Goal: Communication & Community: Answer question/provide support

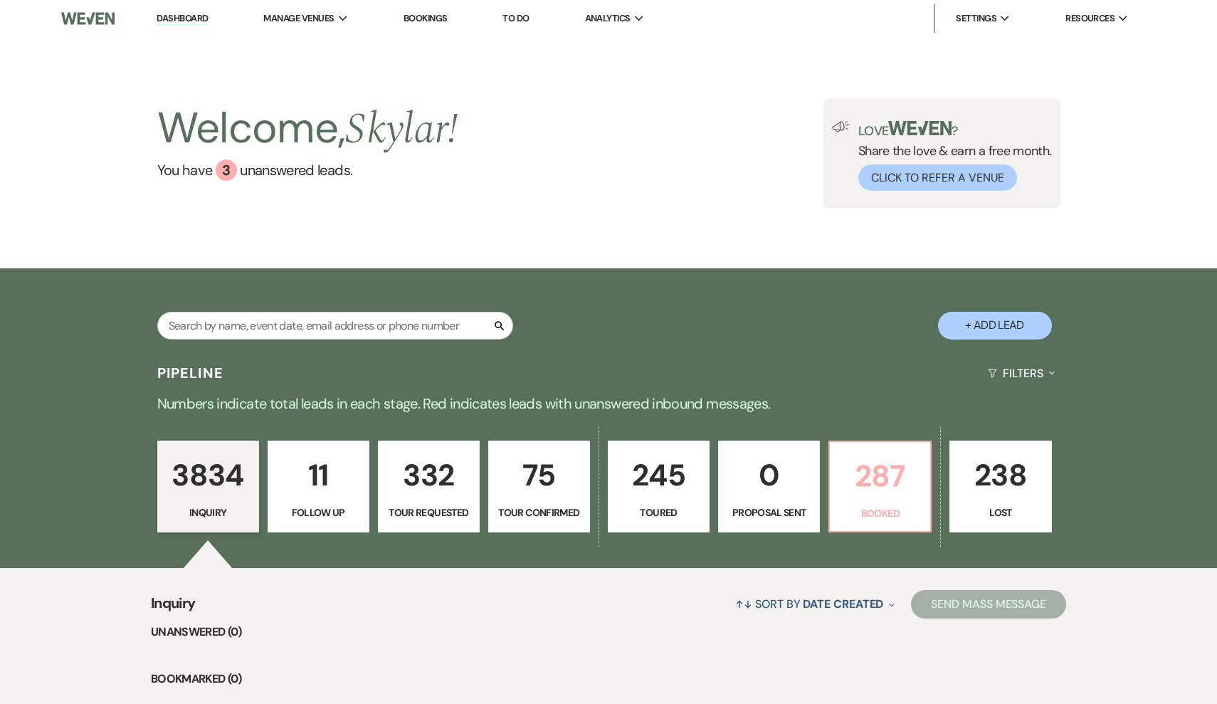
click at [891, 512] on p "Booked" at bounding box center [880, 513] width 83 height 16
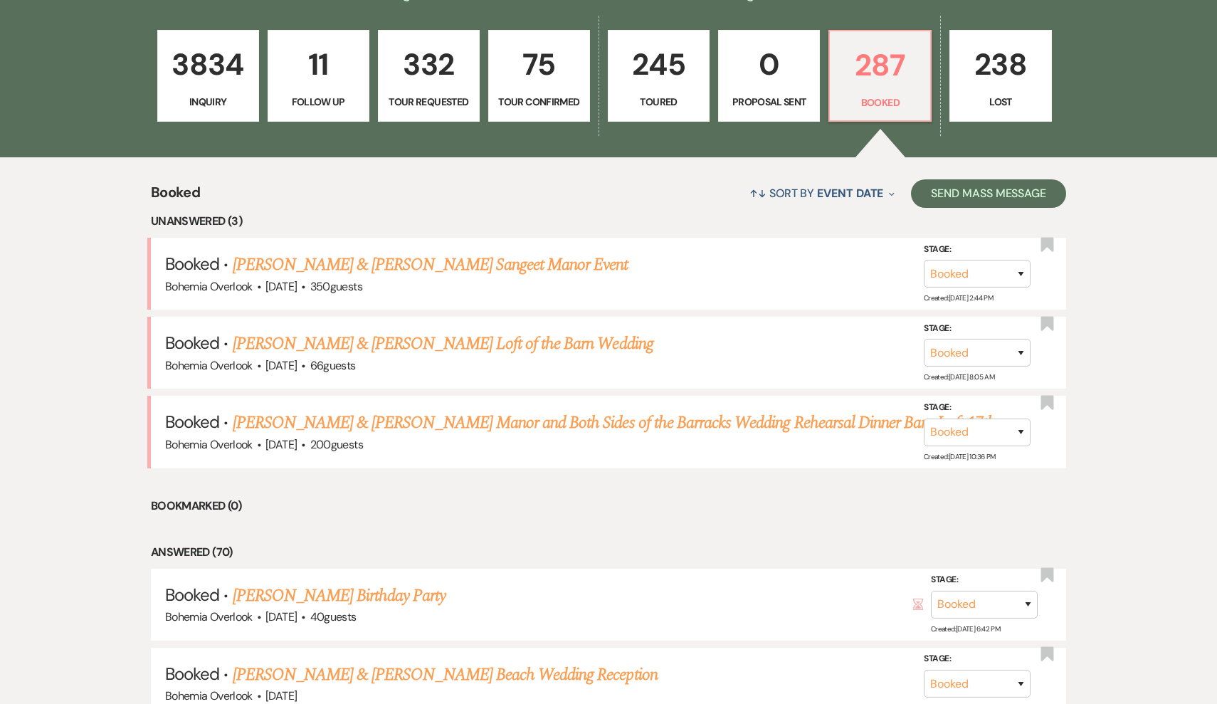
scroll to position [412, 0]
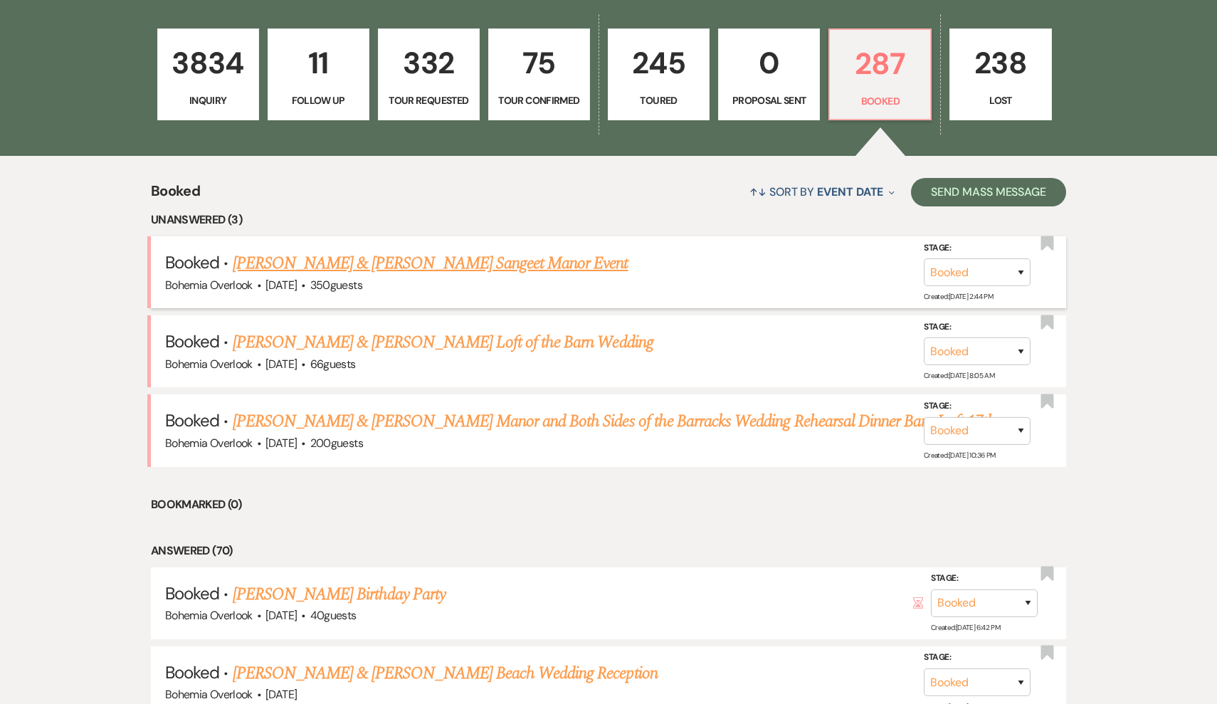
click at [523, 277] on div "Bohemia Overlook · [DATE] · 350 guests" at bounding box center [608, 285] width 887 height 19
click at [524, 259] on link "[PERSON_NAME] & [PERSON_NAME] Sangeet Manor Event" at bounding box center [431, 264] width 396 height 26
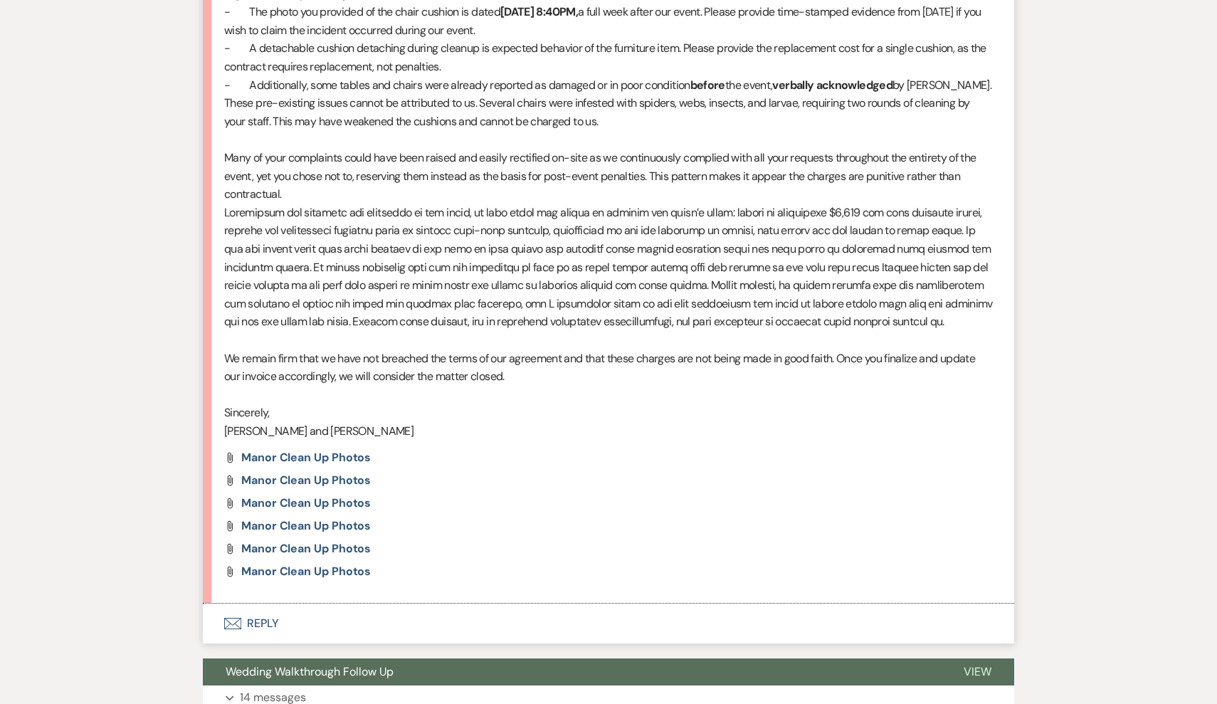
scroll to position [3152, 0]
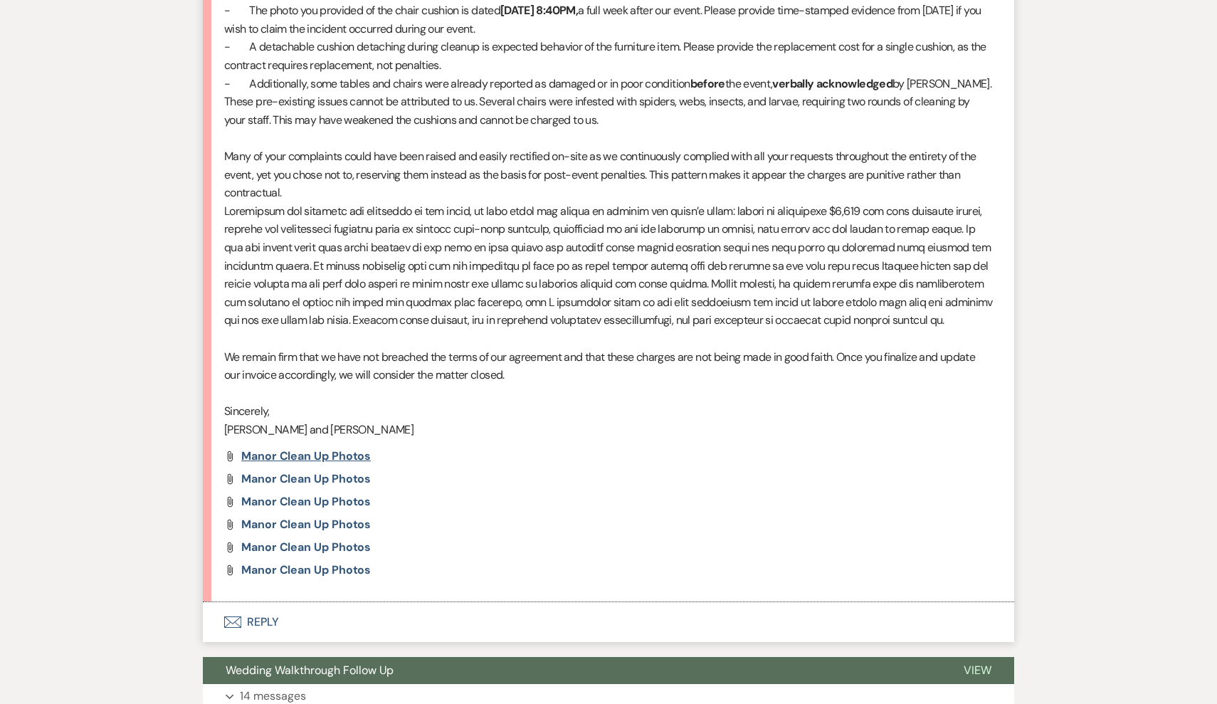
click at [351, 449] on span "Manor Clean Up Photos" at bounding box center [306, 456] width 130 height 15
click at [321, 471] on span "Manor Clean Up Photos" at bounding box center [306, 478] width 130 height 15
click at [305, 562] on span "Manor Clean Up Photos" at bounding box center [306, 569] width 130 height 15
click at [333, 517] on span "Manor Clean Up Photos" at bounding box center [306, 524] width 130 height 15
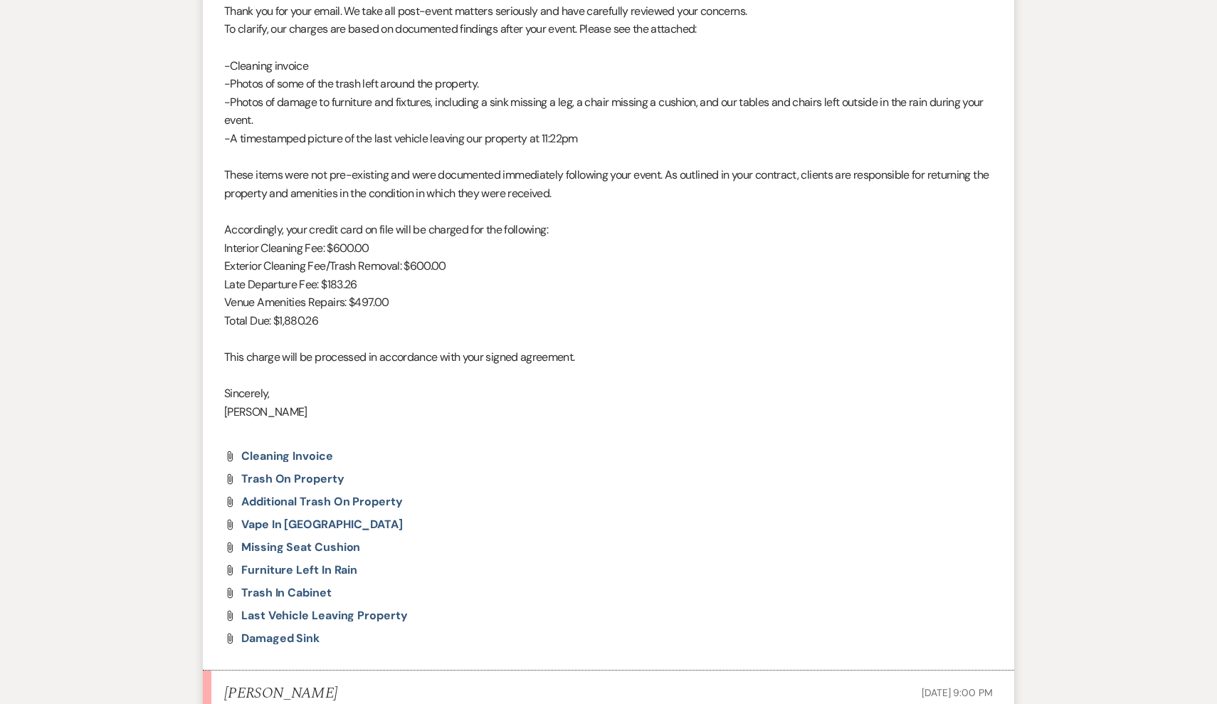
scroll to position [1598, 0]
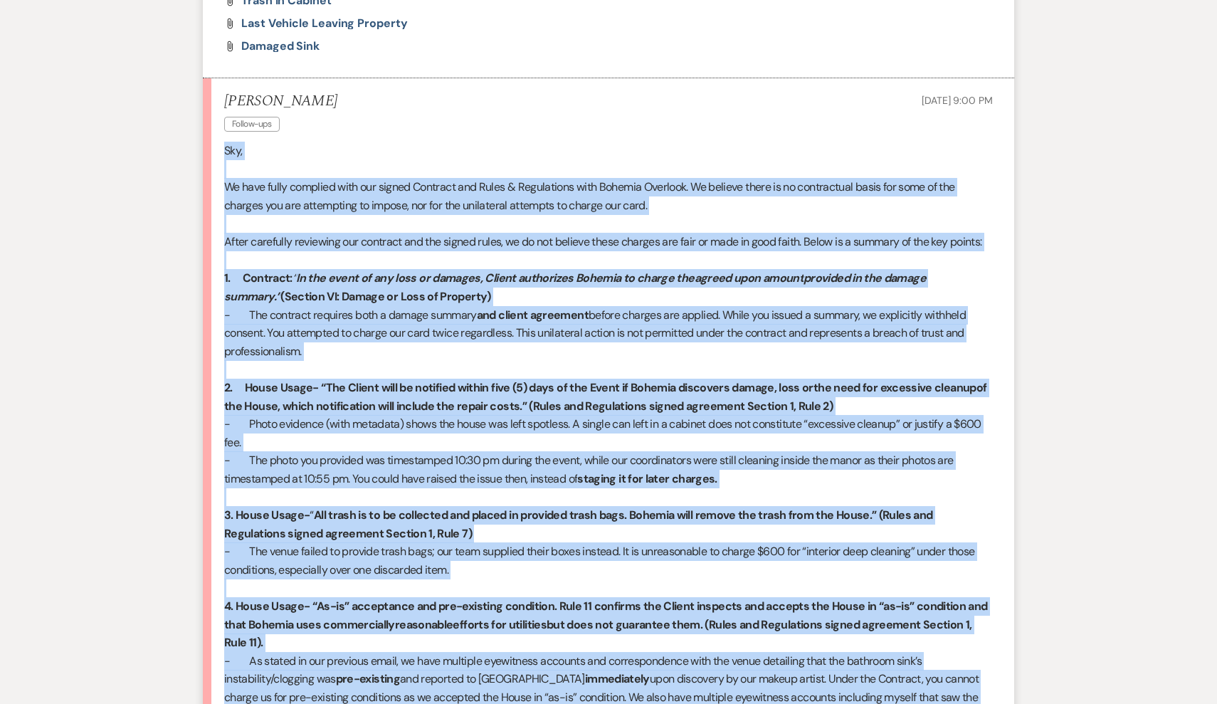
drag, startPoint x: 379, startPoint y: 556, endPoint x: 220, endPoint y: 112, distance: 472.0
copy div "Lor, Ip dolo sitam consecte adip eli seddoe Temporin utl Etdol & Magnaaliqua en…"
click at [1148, 274] on div "Messages Tasks Payments Vendors Rental Overview Timeline Docs & Files Contacts …" at bounding box center [608, 204] width 1217 height 4179
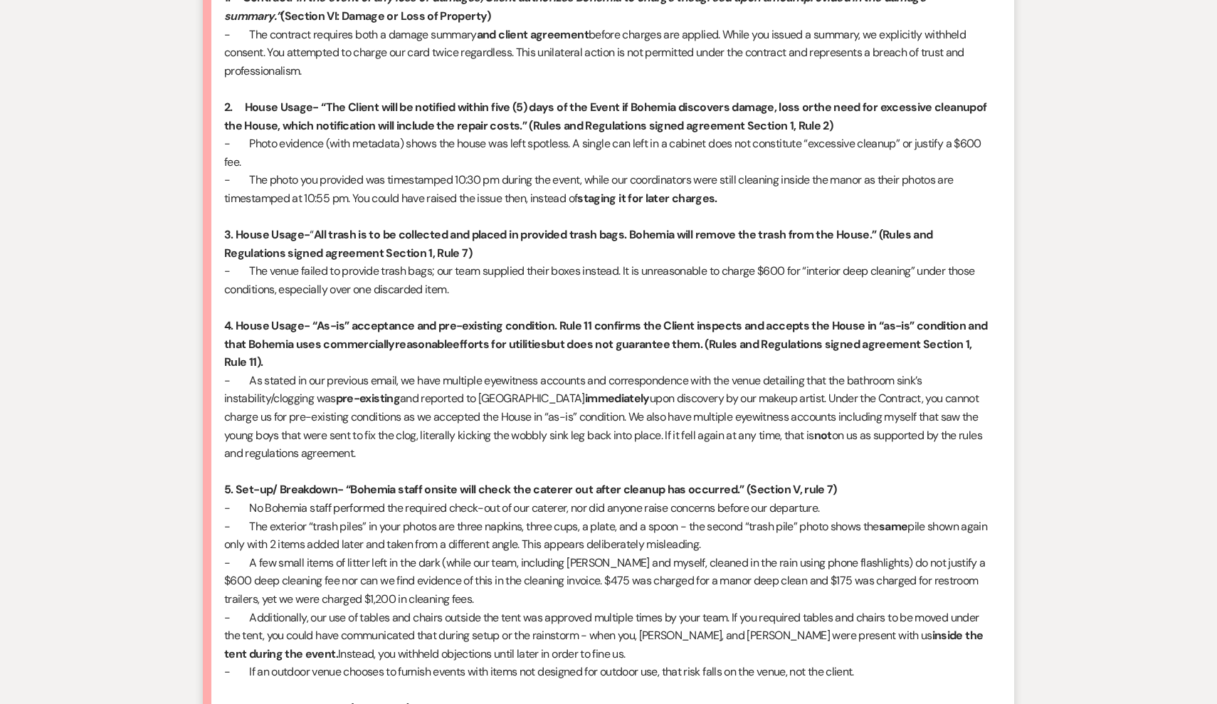
scroll to position [2400, 0]
click at [717, 226] on p "3. House Usage- “ All trash is to be collected and placed in provided trash bag…" at bounding box center [608, 244] width 769 height 36
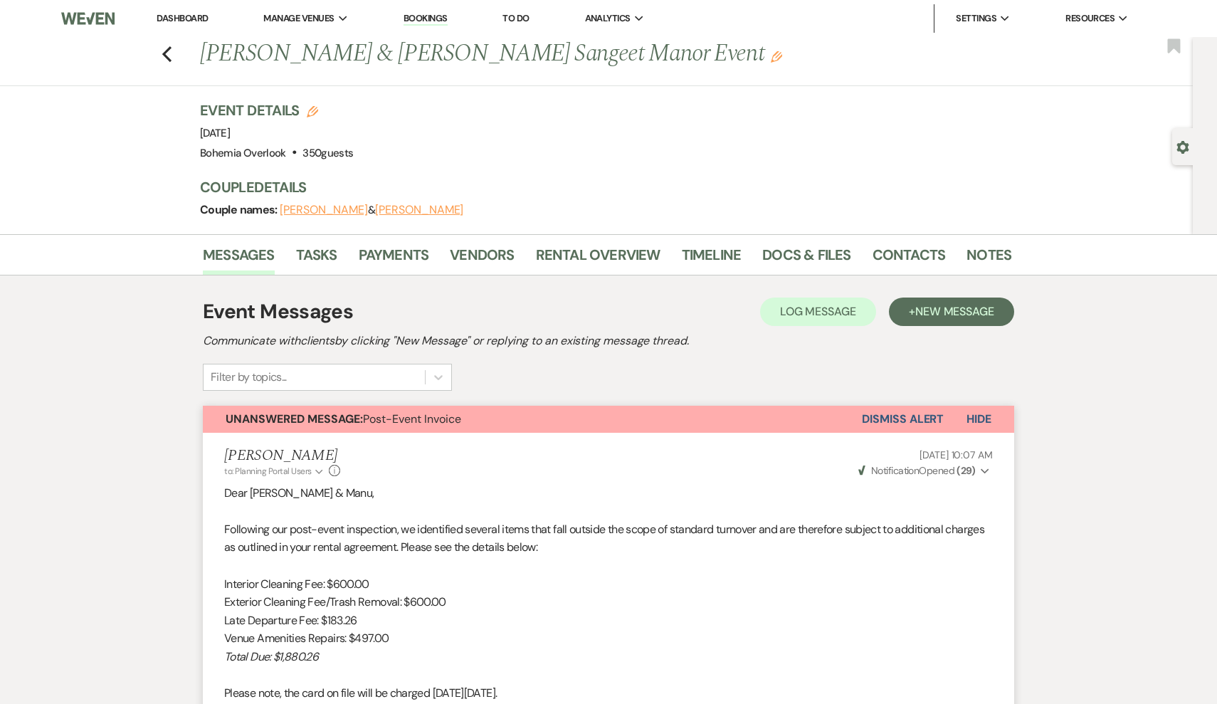
scroll to position [0, 0]
click at [169, 52] on icon "Previous" at bounding box center [167, 54] width 11 height 17
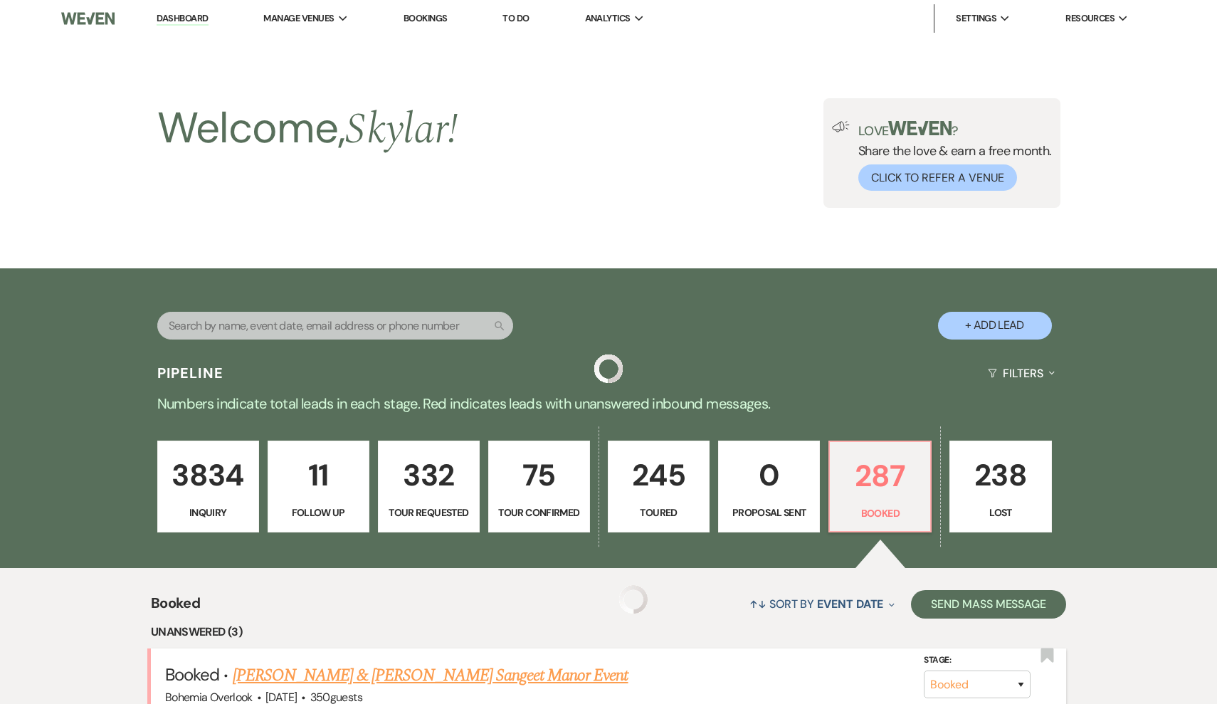
scroll to position [412, 0]
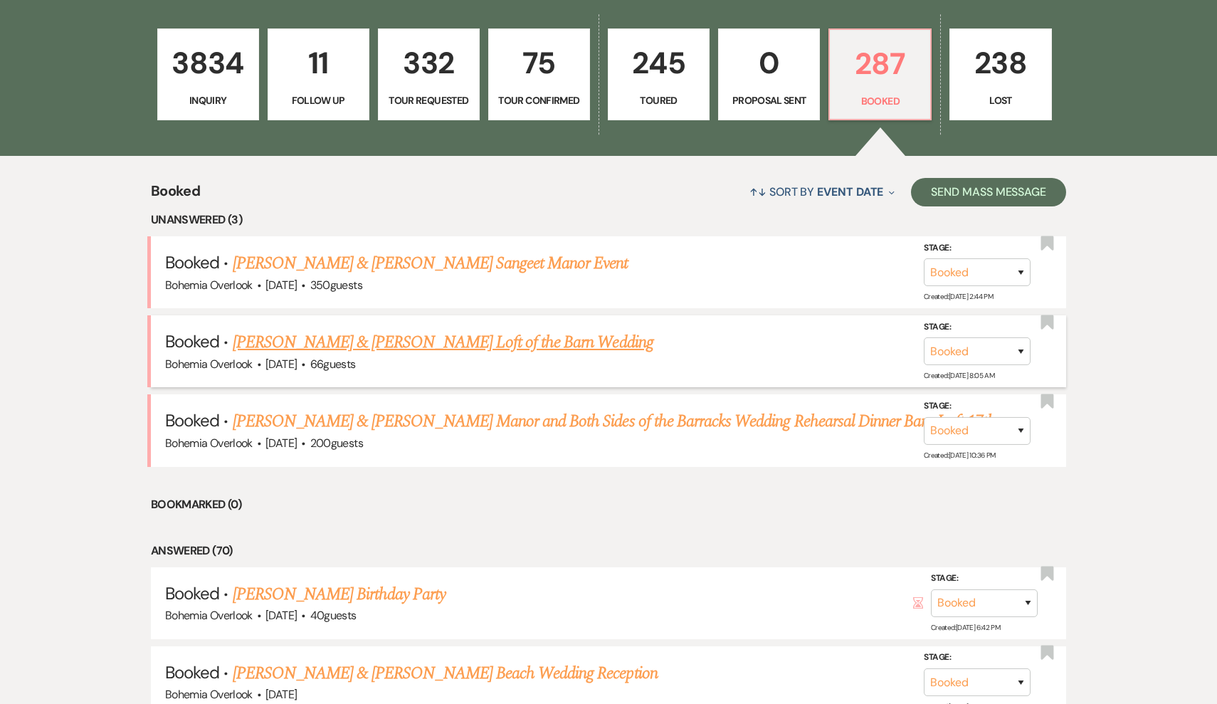
click at [441, 341] on link "[PERSON_NAME] & [PERSON_NAME] Loft of the Barn Wedding" at bounding box center [443, 343] width 421 height 26
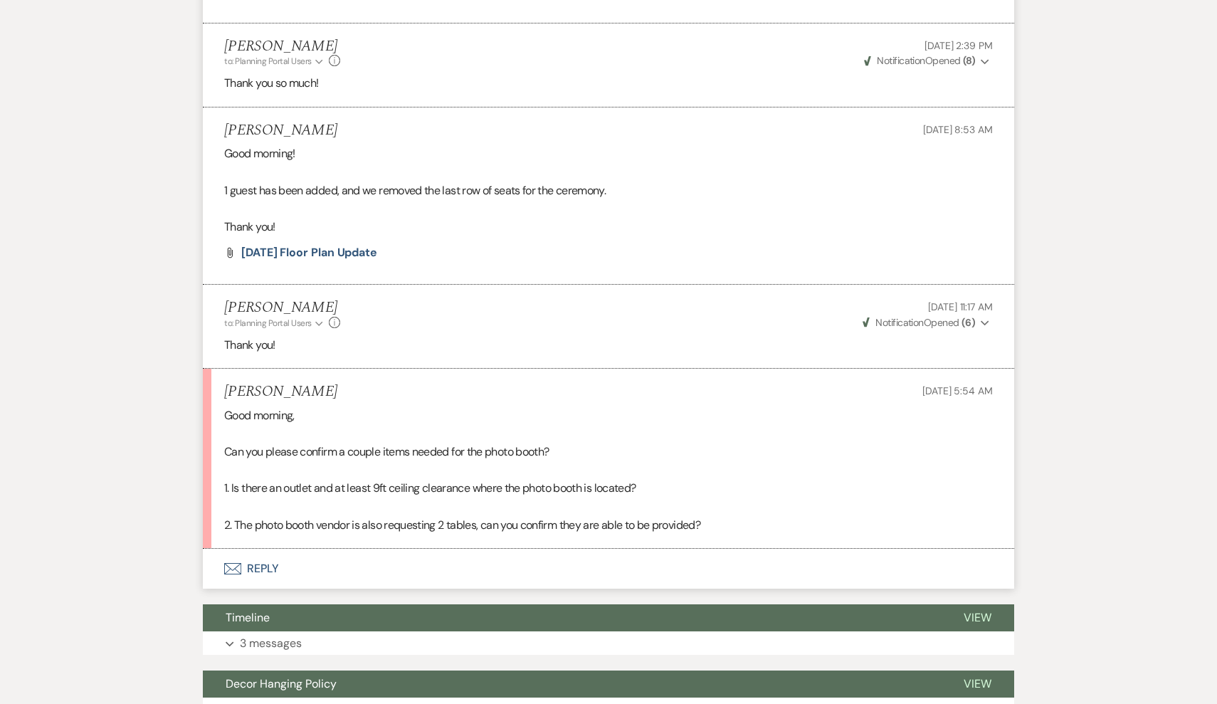
scroll to position [1326, 0]
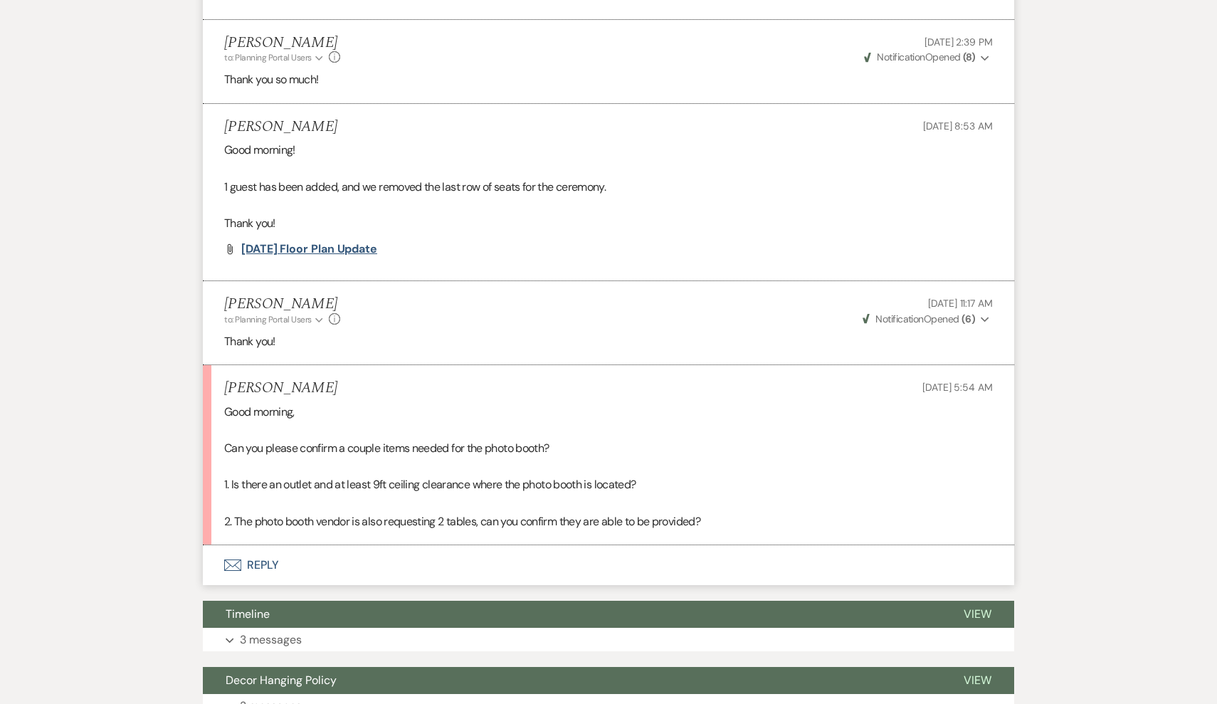
click at [321, 241] on span "[DATE] Floor Plan Update" at bounding box center [309, 248] width 136 height 15
click at [590, 332] on p "Thank you!" at bounding box center [608, 341] width 769 height 19
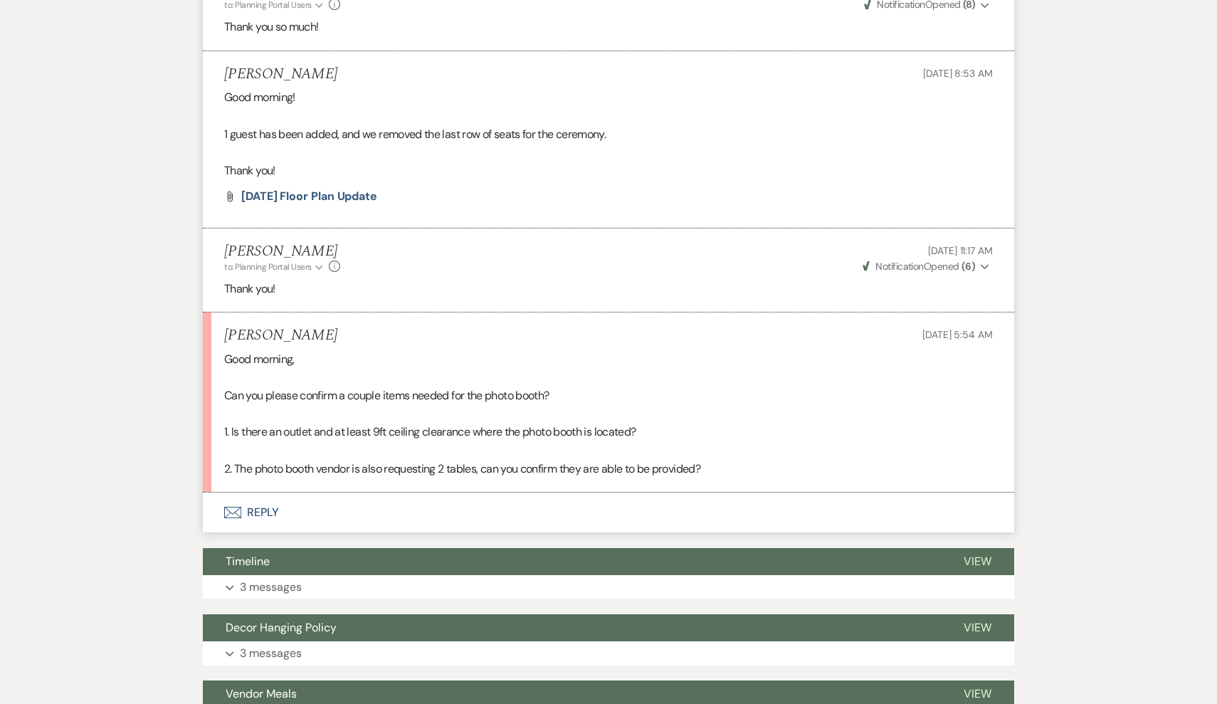
scroll to position [1365, 0]
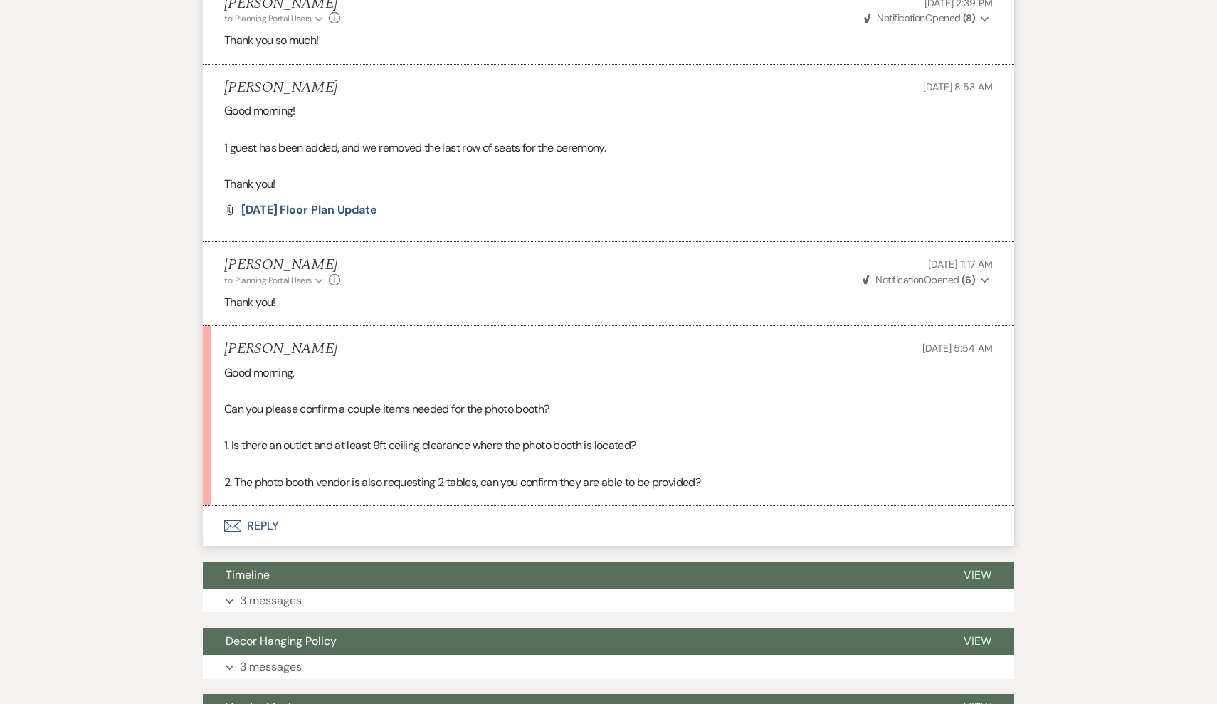
click at [107, 457] on div "Messages Tasks Payments Vendors Rental Overview Timeline Docs & Files Contacts …" at bounding box center [608, 391] width 1217 height 3005
click at [248, 507] on button "Envelope Reply" at bounding box center [609, 526] width 812 height 40
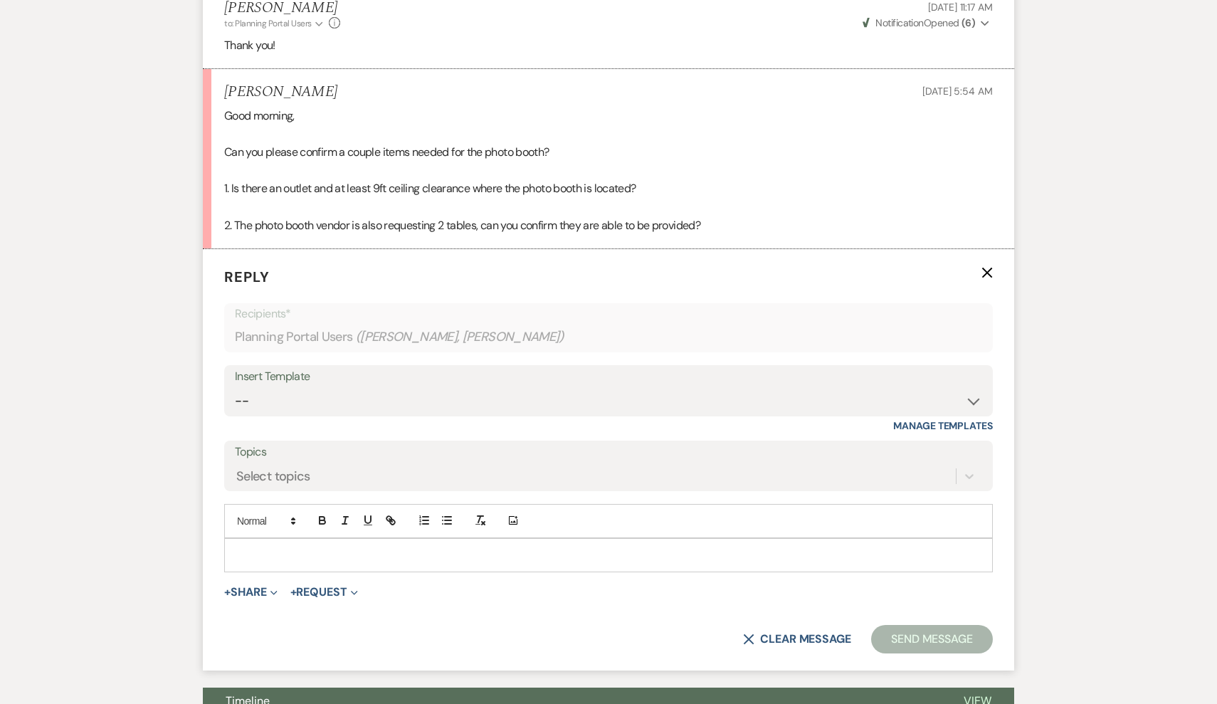
scroll to position [1644, 0]
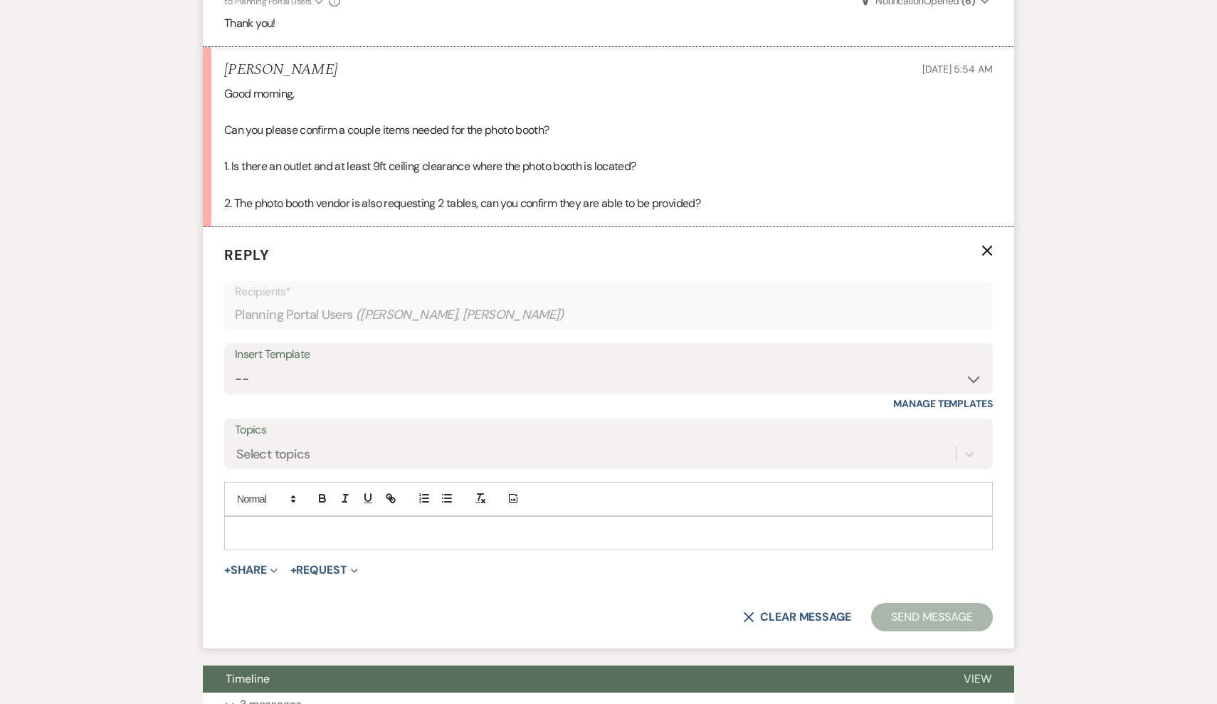
click at [308, 525] on p at bounding box center [609, 533] width 746 height 16
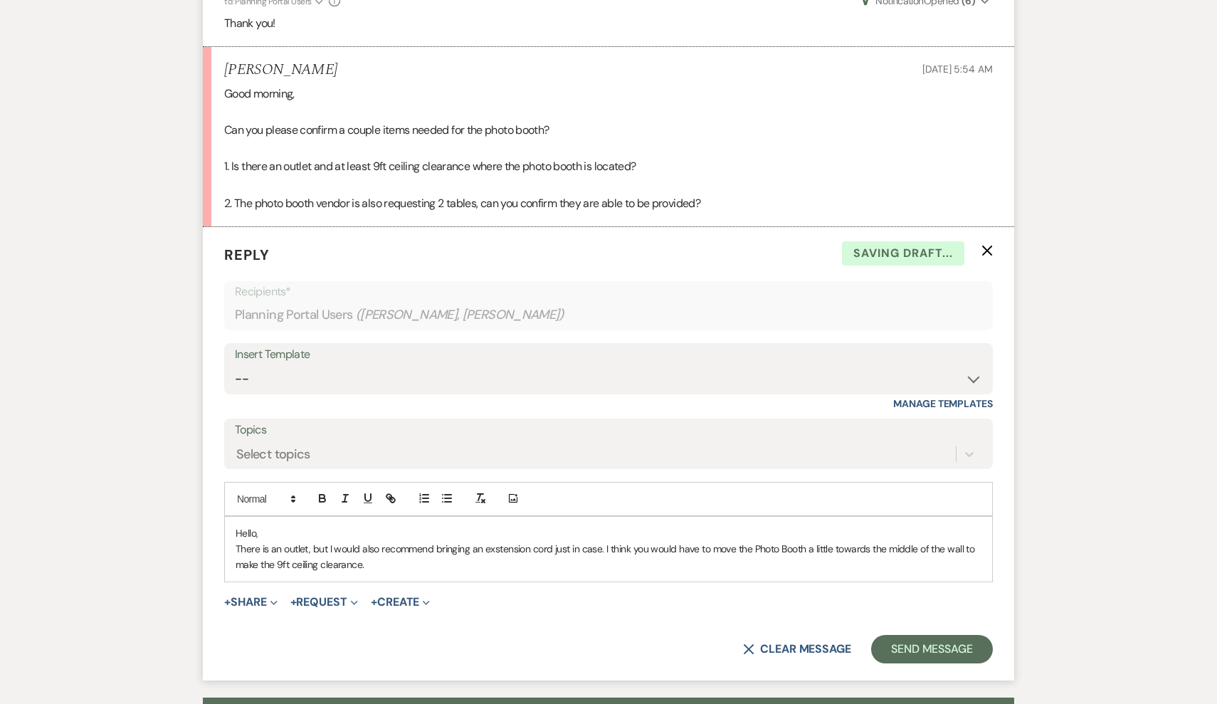
click at [499, 541] on p "There is an outlet, but I would also recommend bringing an exstension cord just…" at bounding box center [609, 557] width 746 height 32
click at [382, 542] on p "There is an outlet, but I would also recommend bringing an extension cord just …" at bounding box center [609, 557] width 746 height 32
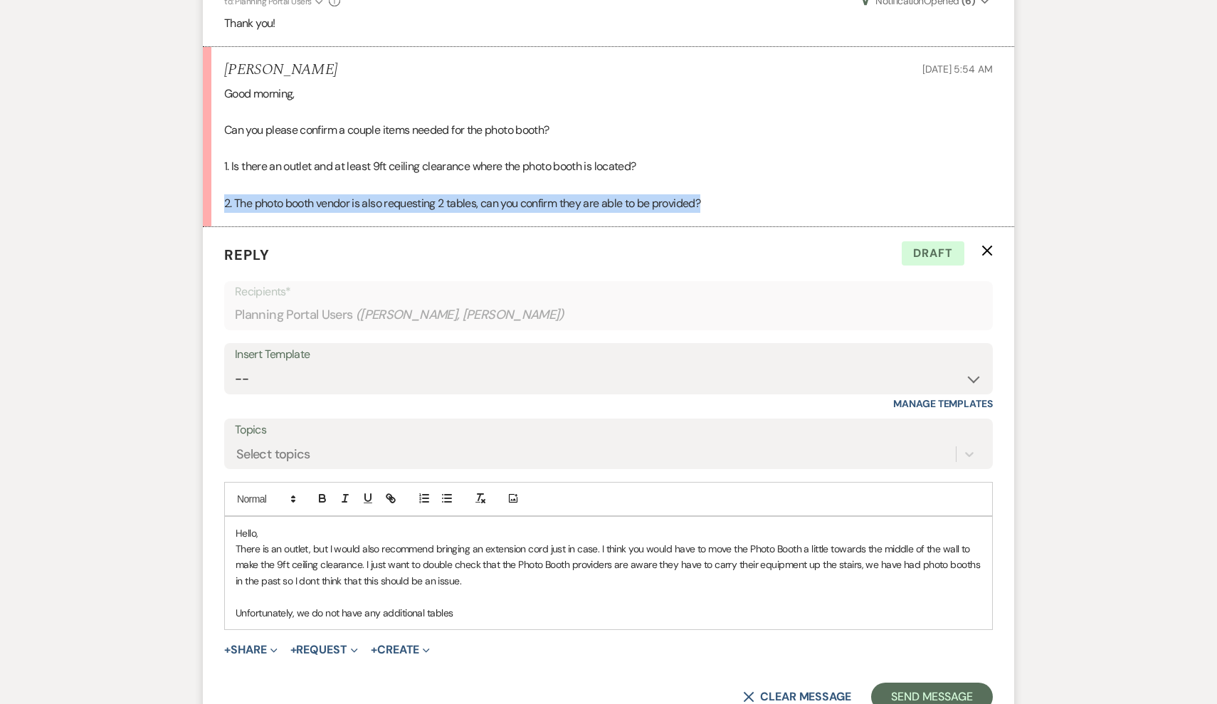
drag, startPoint x: 738, startPoint y: 174, endPoint x: 211, endPoint y: 172, distance: 526.8
click at [211, 173] on li "[PERSON_NAME] [DATE] 5:54 AM Good morning, Can you please confirm a couple item…" at bounding box center [609, 137] width 812 height 180
copy span "2. The photo booth vendor is also requesting 2 tables, can you confirm they are…"
click at [493, 605] on p "Unfortunately, we do not have any additional tables" at bounding box center [609, 613] width 746 height 16
drag, startPoint x: 493, startPoint y: 590, endPoint x: 209, endPoint y: 591, distance: 284.1
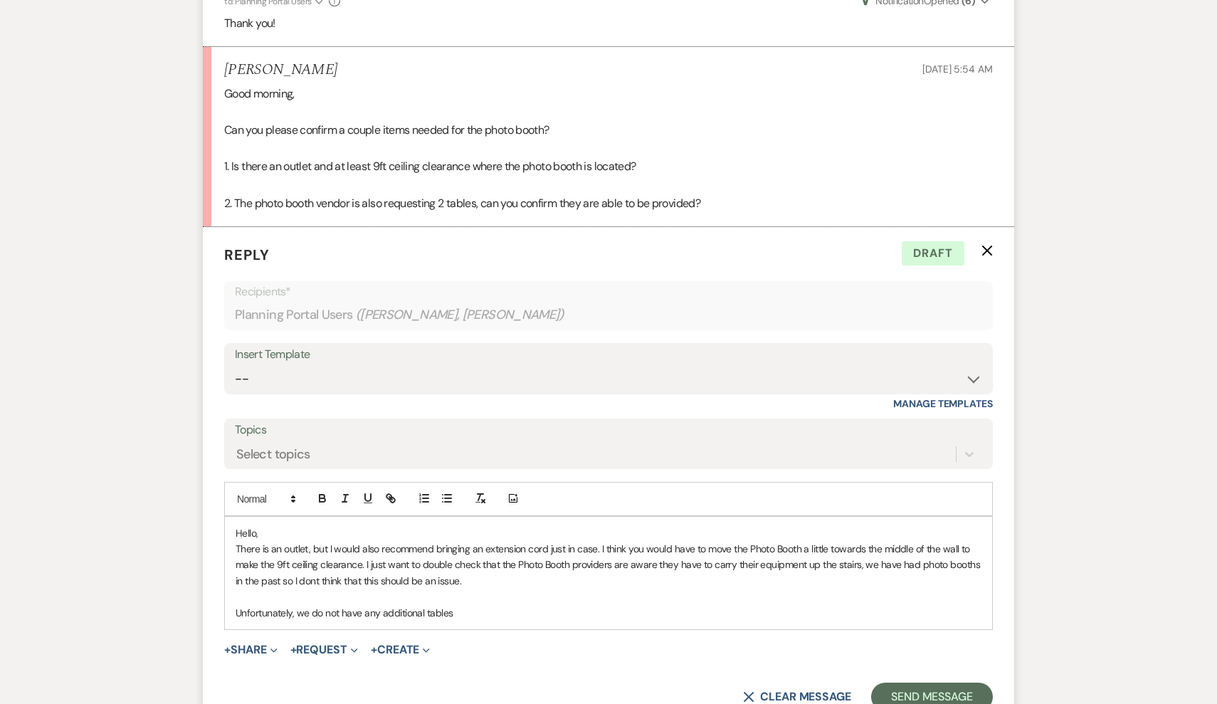
click at [209, 591] on form "Reply X Draft Recipients* Planning Portal Users ( [PERSON_NAME], [PERSON_NAME] …" at bounding box center [609, 477] width 812 height 501
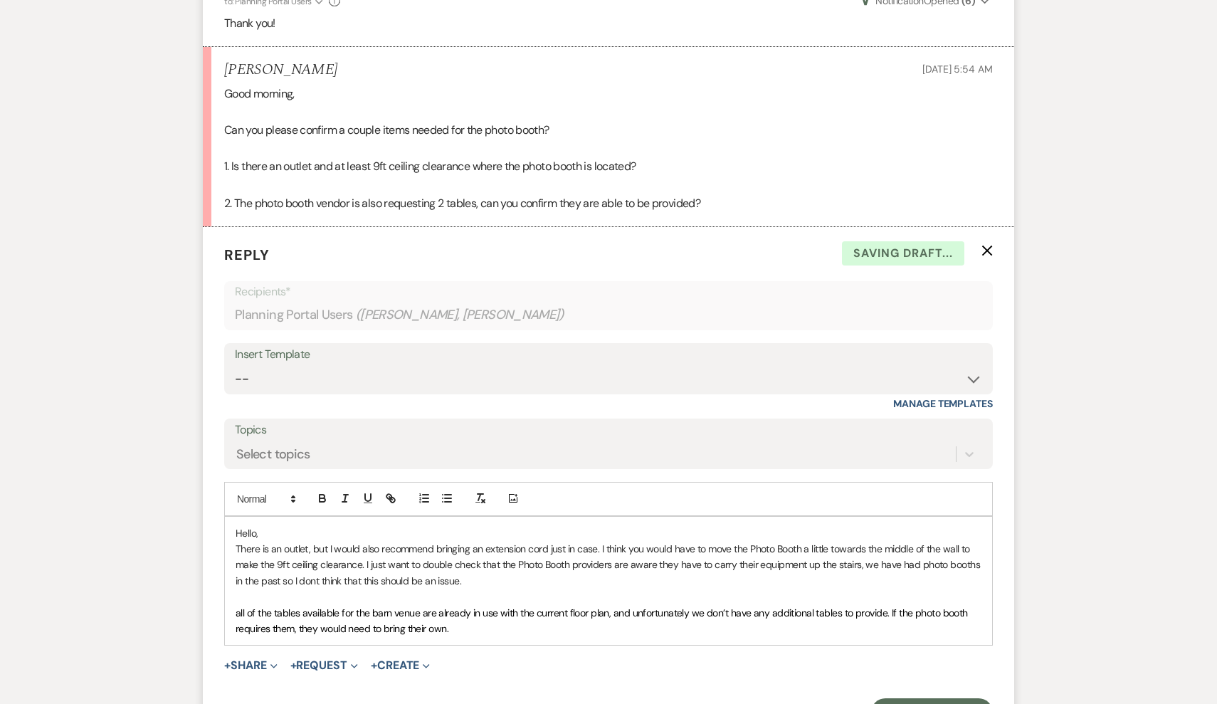
click at [239, 607] on span "all of the tables available for the barn venue are already in use with the curr…" at bounding box center [603, 621] width 735 height 28
click at [530, 608] on p "All of the tables available for the barn venue are already in use with the curr…" at bounding box center [609, 621] width 746 height 32
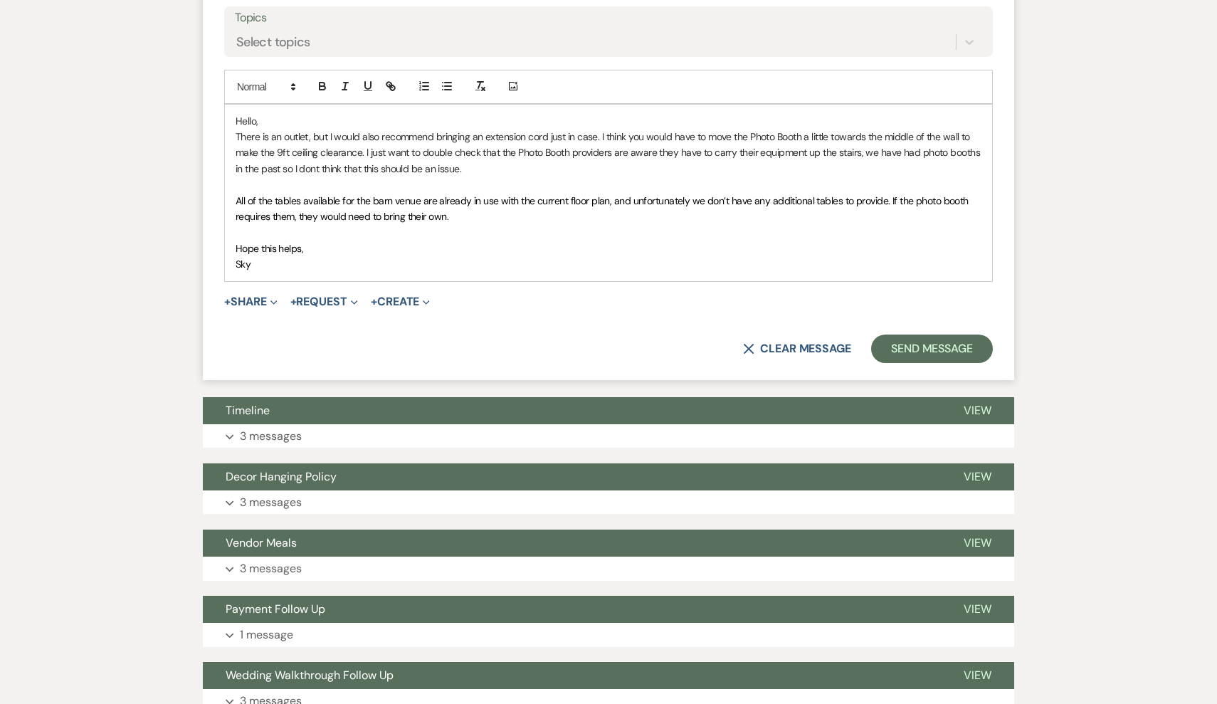
scroll to position [2057, 0]
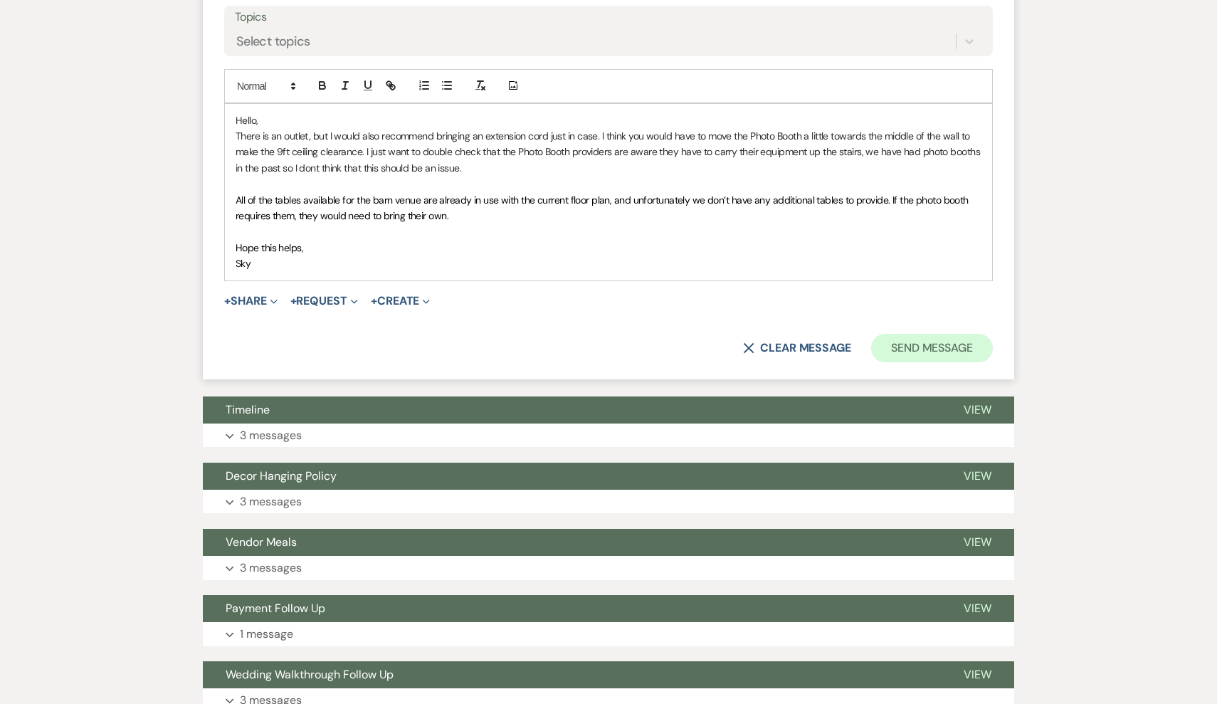
click at [942, 334] on button "Send Message" at bounding box center [932, 348] width 122 height 28
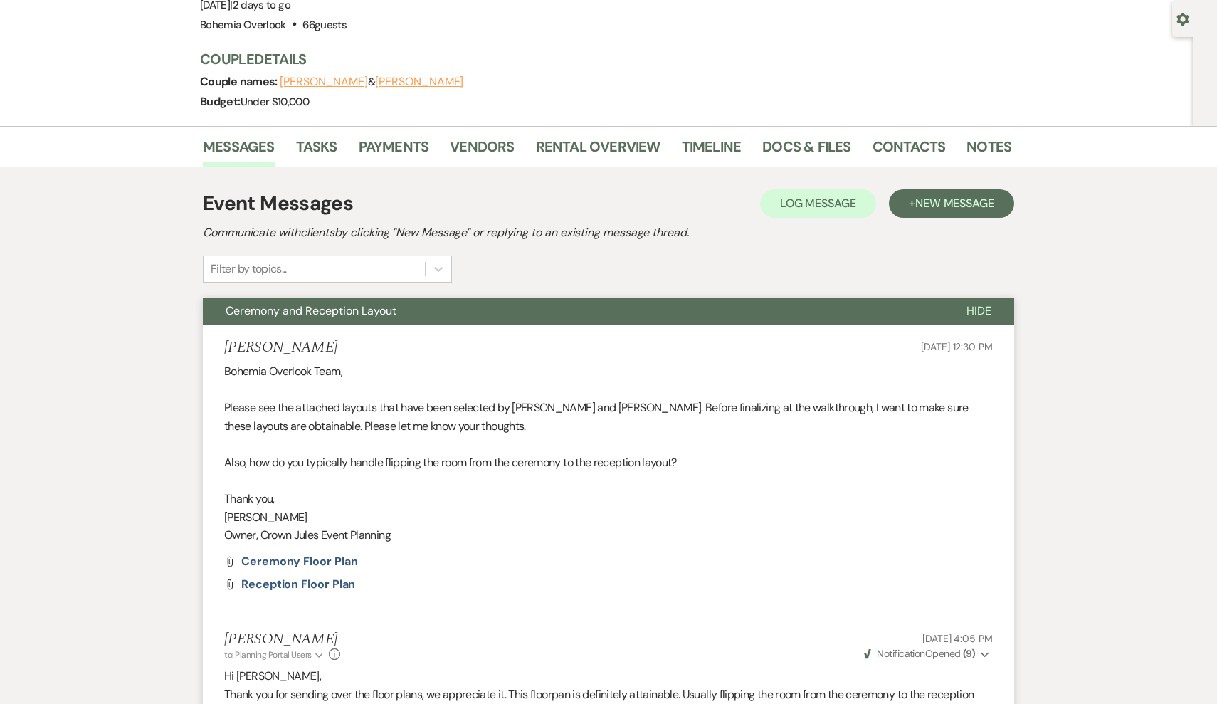
scroll to position [23, 0]
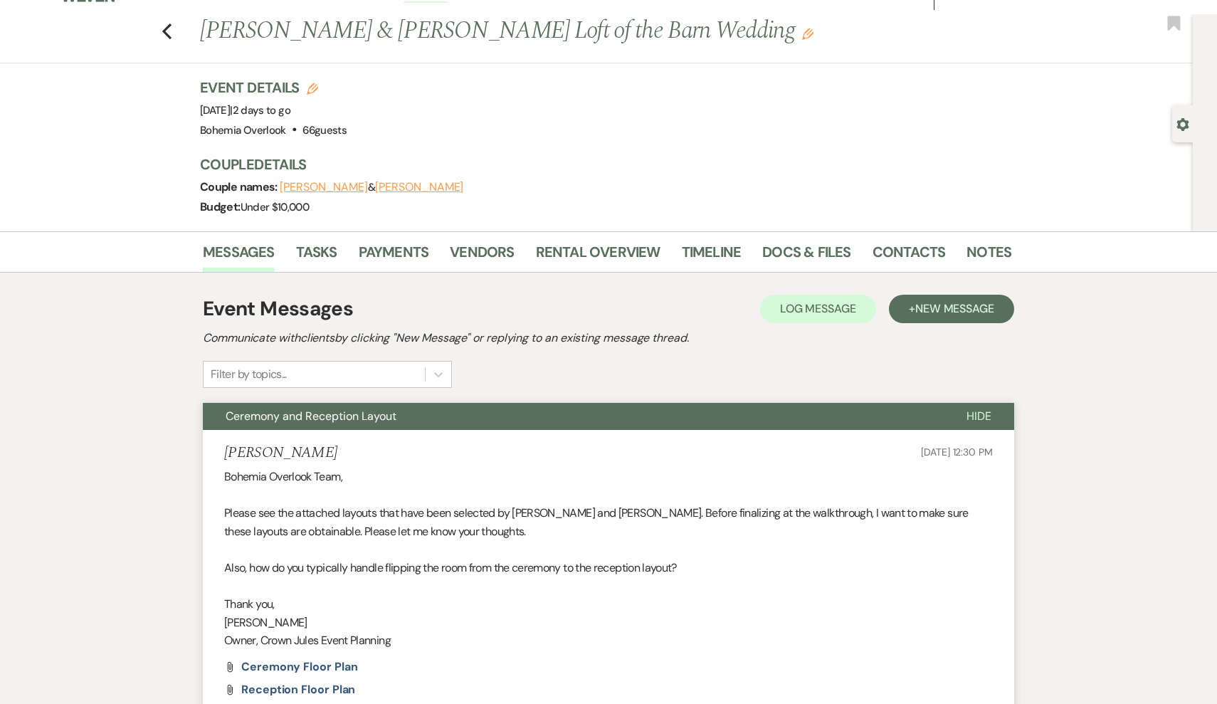
click at [176, 33] on div "Previous [PERSON_NAME] & [PERSON_NAME] Loft of the Barn Wedding Edit Bookmark" at bounding box center [593, 38] width 1200 height 49
click at [162, 28] on icon "Previous" at bounding box center [167, 31] width 11 height 17
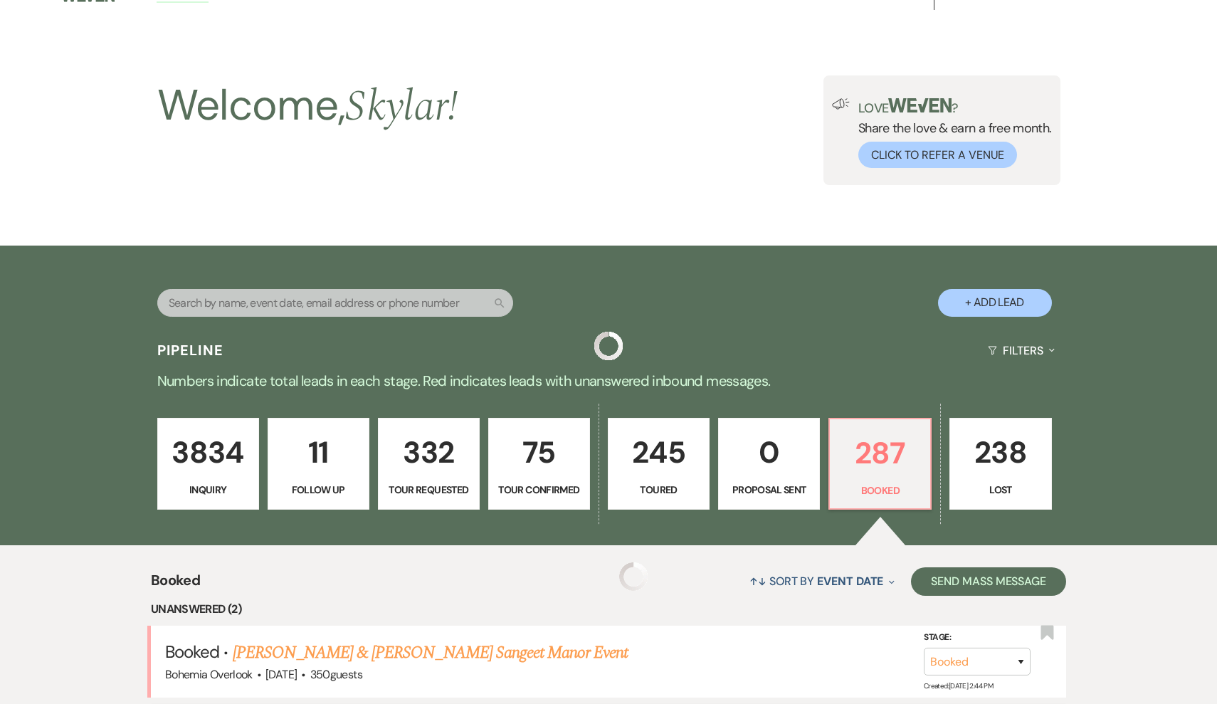
scroll to position [412, 0]
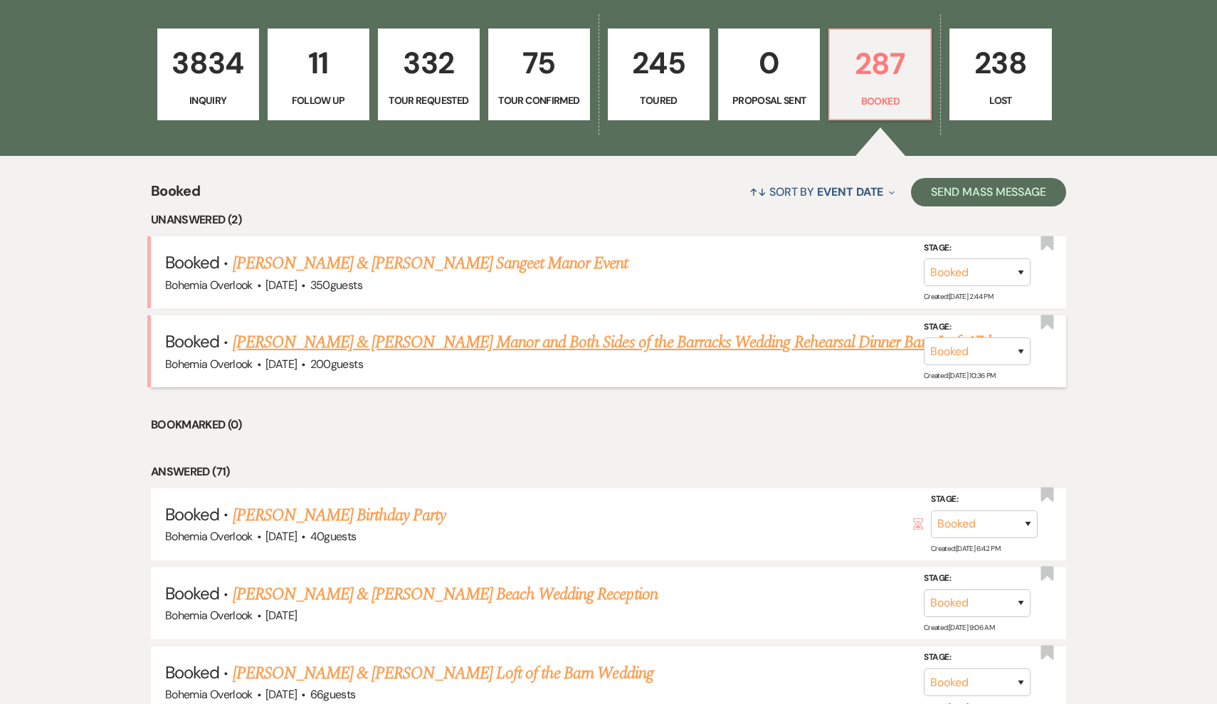
click at [448, 338] on link "[PERSON_NAME] & [PERSON_NAME] Manor and Both Sides of the Barracks Wedding Rehe…" at bounding box center [614, 343] width 763 height 26
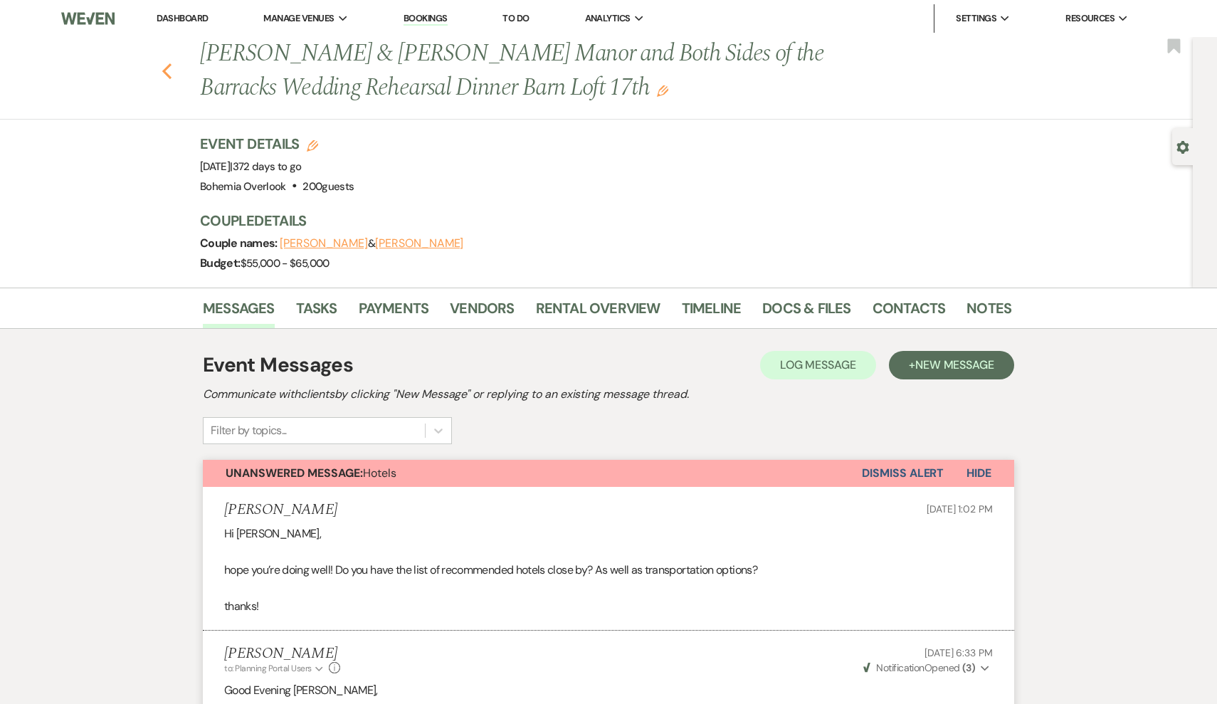
click at [167, 64] on icon "Previous" at bounding box center [167, 71] width 11 height 17
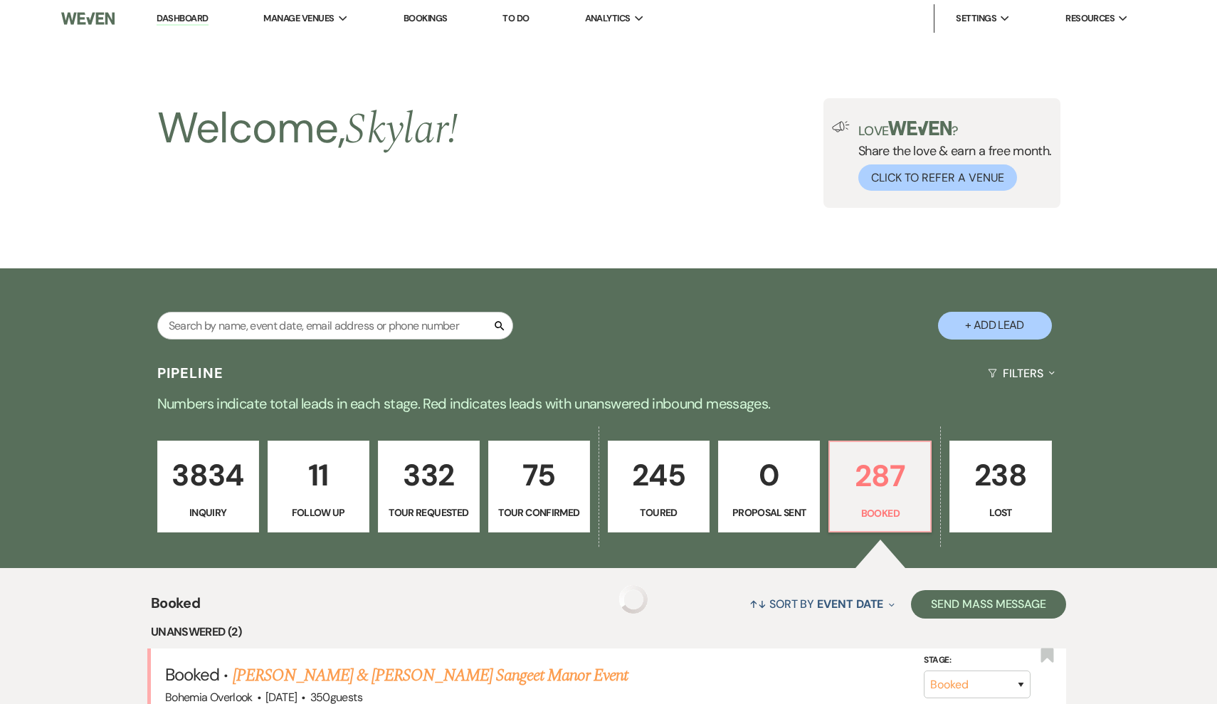
scroll to position [412, 0]
